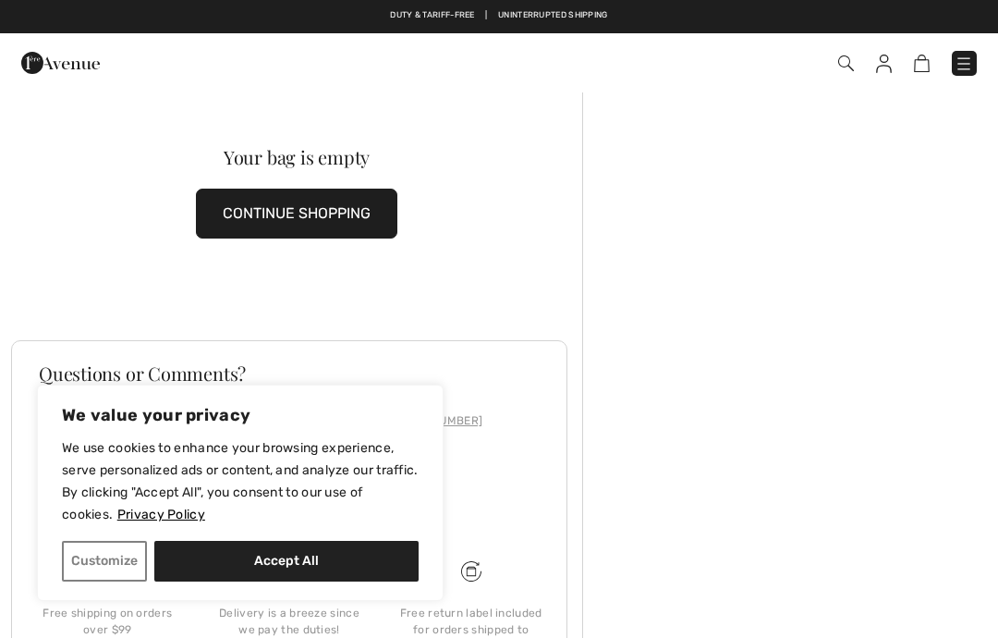
click at [967, 56] on img at bounding box center [964, 64] width 18 height 18
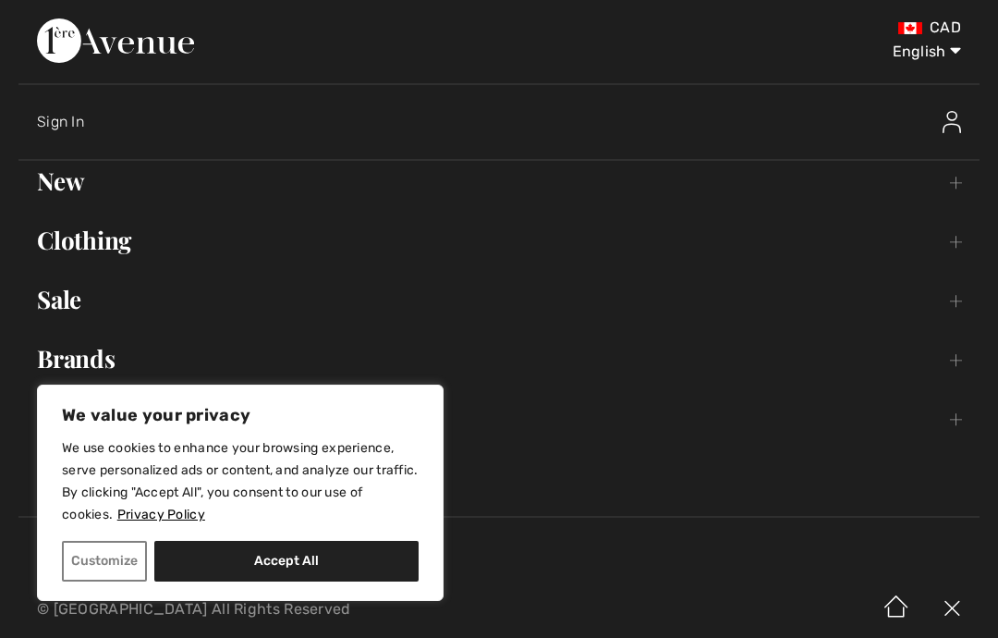
click at [926, 70] on select "English Français" at bounding box center [913, 47] width 96 height 55
click at [735, 304] on link "Sale Toggle submenu" at bounding box center [499, 299] width 962 height 41
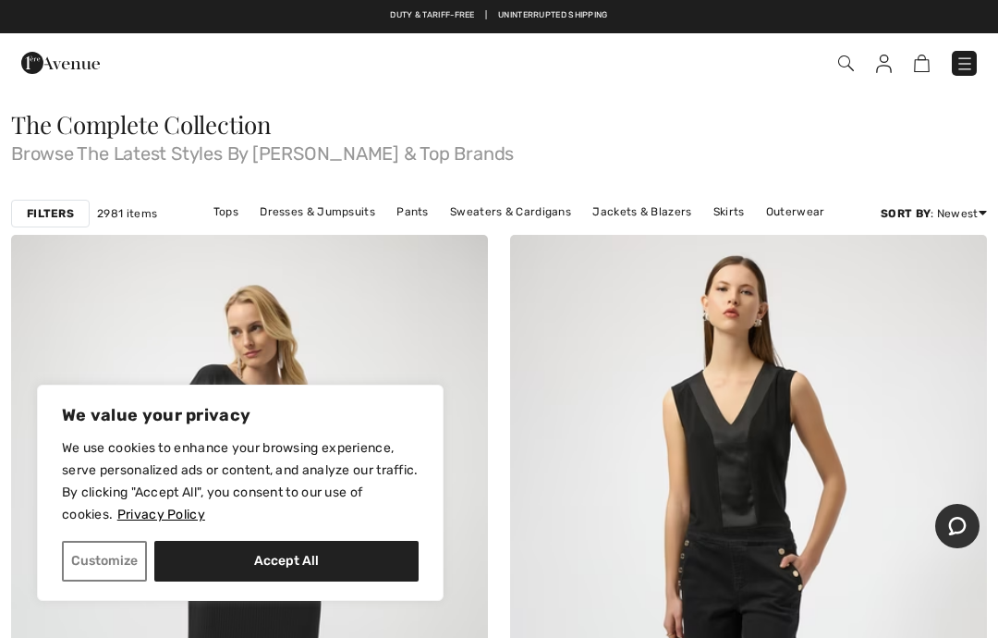
click at [914, 77] on div "Checkout" at bounding box center [704, 63] width 574 height 38
click at [926, 70] on img at bounding box center [922, 64] width 16 height 18
